Goal: Transaction & Acquisition: Book appointment/travel/reservation

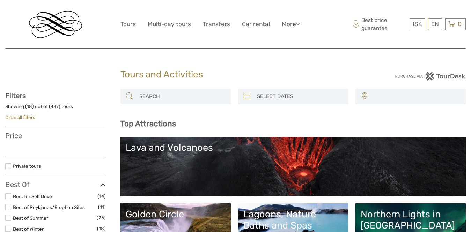
select select
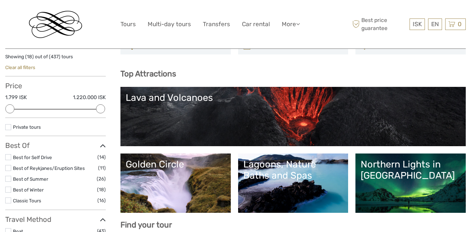
scroll to position [53, 0]
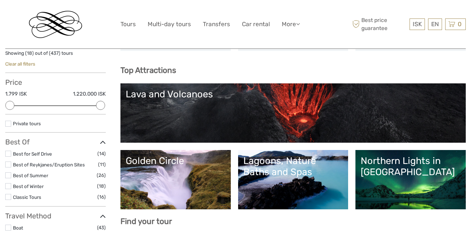
click at [188, 95] on div "Lava and Volcanoes" at bounding box center [293, 94] width 335 height 11
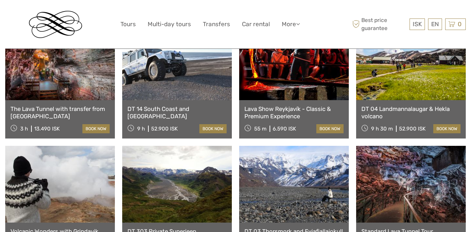
scroll to position [319, 0]
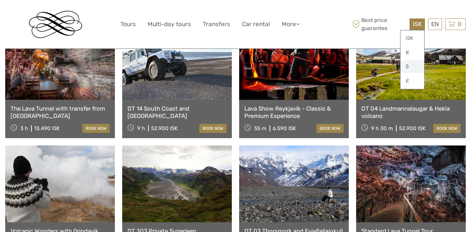
click at [409, 67] on link "$" at bounding box center [413, 66] width 24 height 13
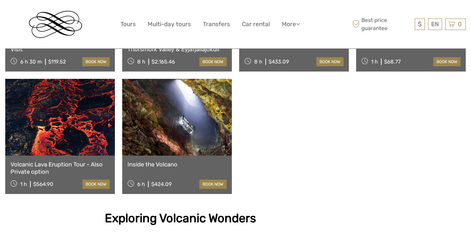
scroll to position [509, 0]
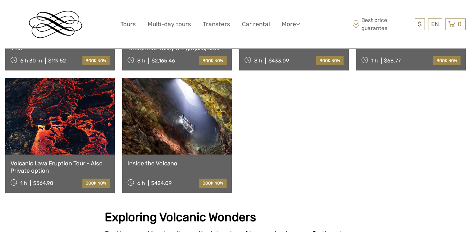
click at [65, 160] on link "Volcanic Lava Eruption Tour - Also Private option" at bounding box center [59, 167] width 99 height 14
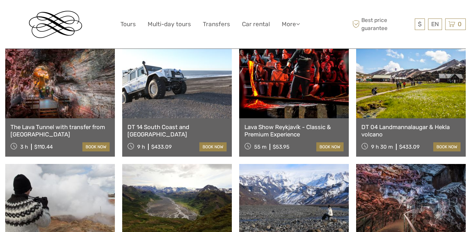
scroll to position [286, 0]
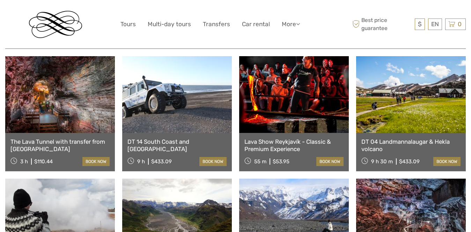
click at [72, 138] on link "The Lava Tunnel with transfer from Reykjavik" at bounding box center [59, 145] width 99 height 14
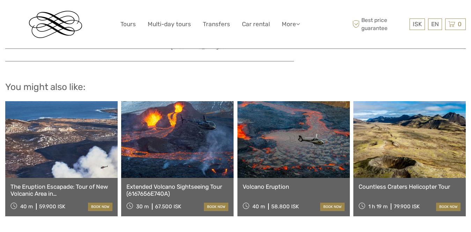
scroll to position [598, 0]
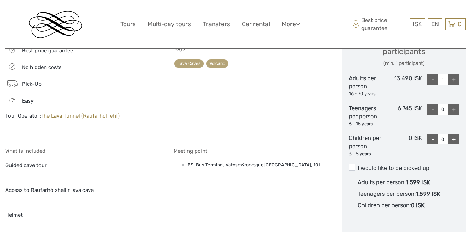
scroll to position [355, 0]
click at [410, 64] on link "$" at bounding box center [413, 66] width 24 height 13
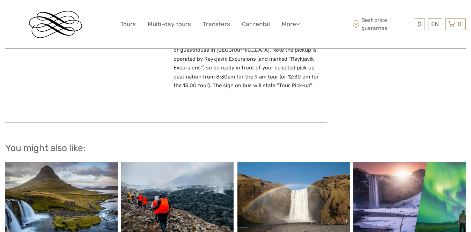
scroll to position [628, 0]
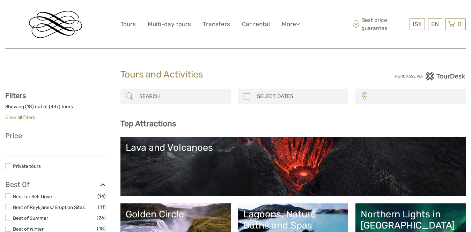
select select
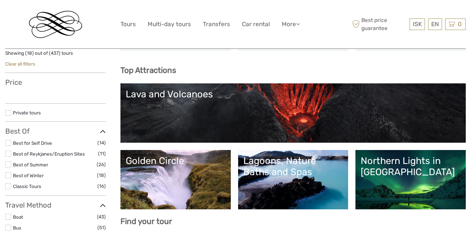
select select
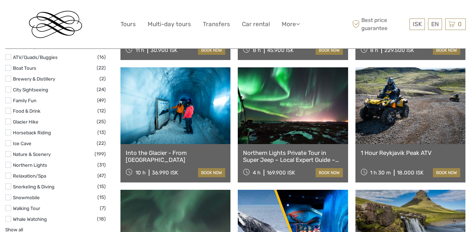
scroll to position [593, 0]
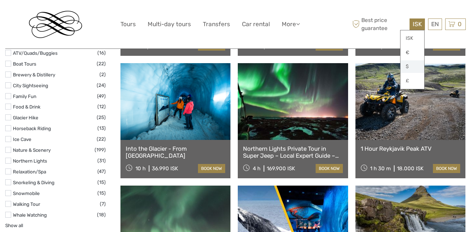
click at [408, 66] on link "$" at bounding box center [413, 66] width 24 height 13
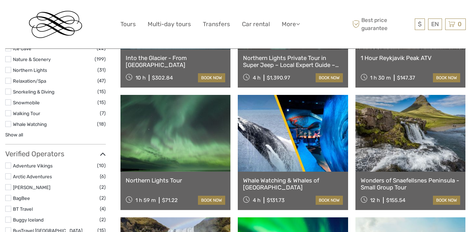
scroll to position [678, 0]
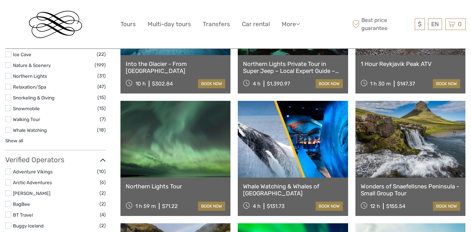
click at [261, 186] on link "Whale Watching & Whales of Iceland Museum" at bounding box center [293, 190] width 100 height 14
click at [178, 190] on div "Northern Lights Tour 1 h 59 m $71.22 book now" at bounding box center [176, 197] width 110 height 38
click at [176, 185] on link "Northern Lights Tour" at bounding box center [176, 186] width 100 height 7
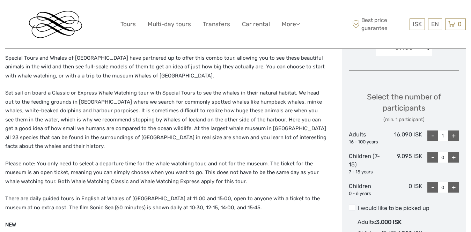
scroll to position [262, 0]
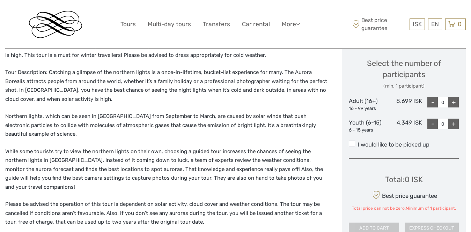
scroll to position [303, 0]
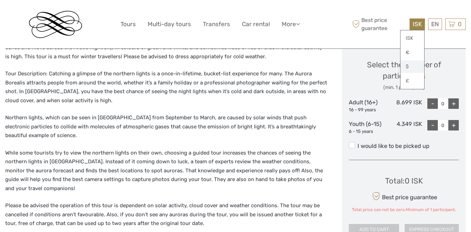
click at [405, 65] on link "$" at bounding box center [413, 66] width 24 height 13
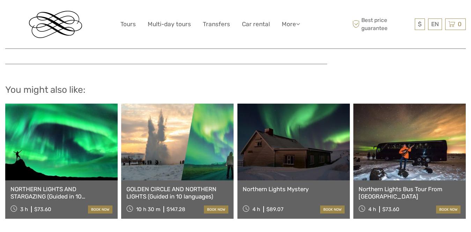
scroll to position [829, 0]
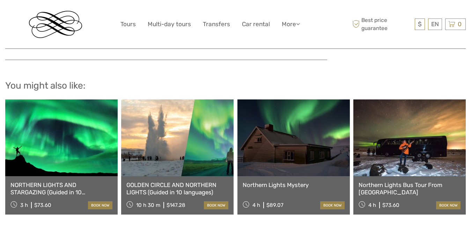
click at [59, 182] on link "NORTHERN LIGHTS AND STARGAZING (Guided in 10 languages)" at bounding box center [61, 189] width 102 height 14
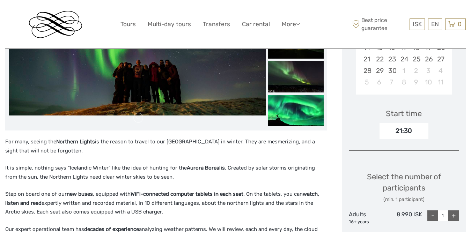
scroll to position [219, 0]
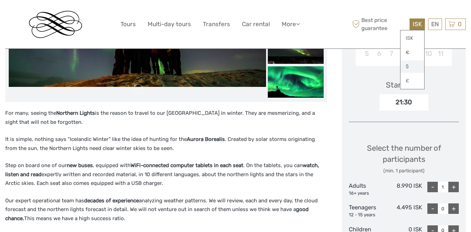
click at [407, 65] on link "$" at bounding box center [413, 66] width 24 height 13
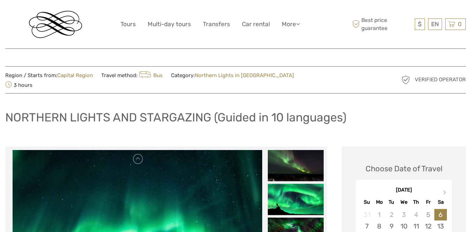
scroll to position [0, 0]
click at [130, 25] on link "Tours" at bounding box center [128, 24] width 15 height 10
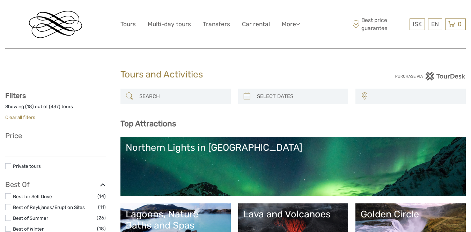
select select
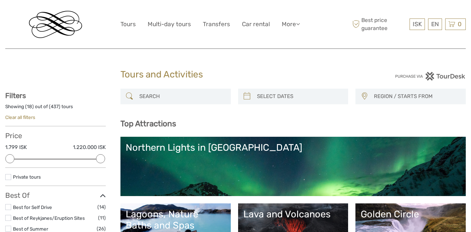
click at [146, 144] on div "Northern Lights in [GEOGRAPHIC_DATA]" at bounding box center [293, 147] width 335 height 11
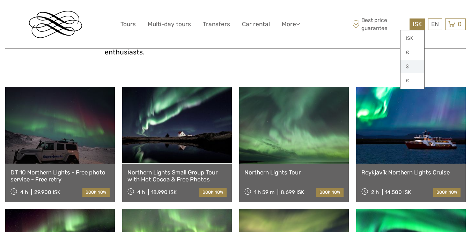
click at [408, 65] on link "$" at bounding box center [413, 66] width 24 height 13
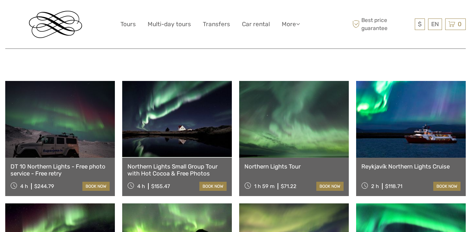
scroll to position [251, 0]
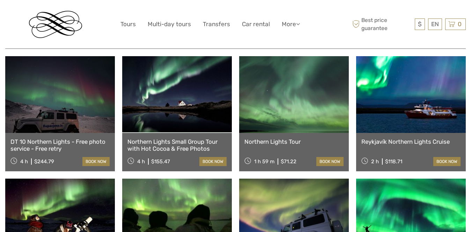
click at [42, 138] on link "DT 10 Northern Lights - Free photo service - Free retry" at bounding box center [59, 145] width 99 height 14
click at [157, 138] on link "Northern Lights Small Group Tour with Hot Cocoa & Free Photos" at bounding box center [177, 145] width 99 height 14
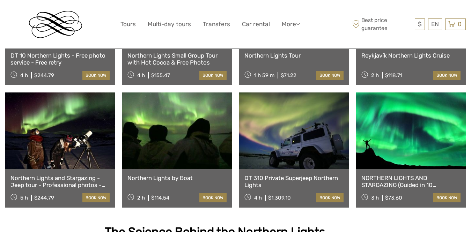
scroll to position [346, 0]
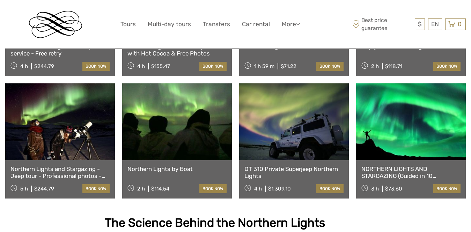
click at [25, 166] on link "Northern Lights and Stargazing - Jeep tour - Professional photos - Free re-run" at bounding box center [59, 173] width 99 height 14
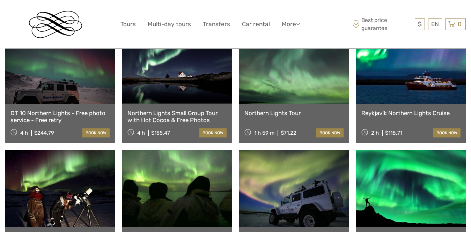
scroll to position [279, 0]
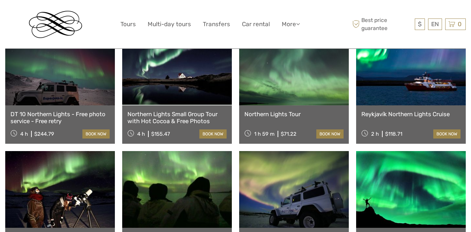
click at [434, 111] on link "Reykjavík Northern Lights Cruise" at bounding box center [411, 114] width 99 height 7
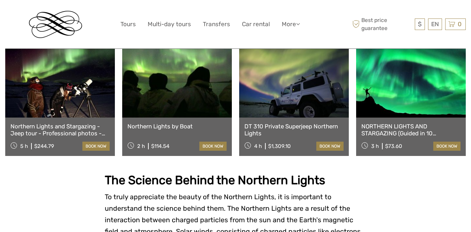
scroll to position [388, 0]
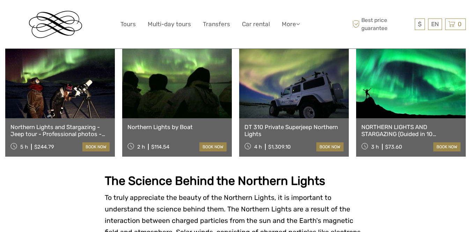
click at [301, 124] on link "DT 310 Private Superjeep Northern Lights" at bounding box center [294, 131] width 99 height 14
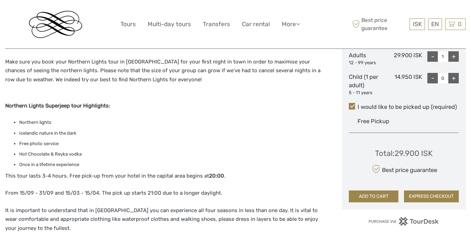
scroll to position [343, 0]
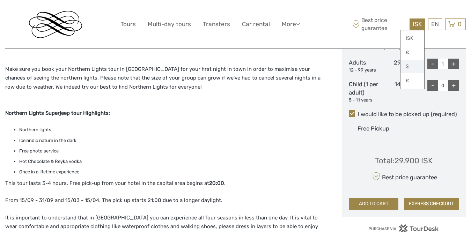
click at [405, 64] on link "$" at bounding box center [413, 66] width 24 height 13
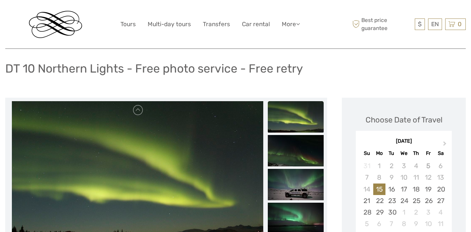
scroll to position [48, 0]
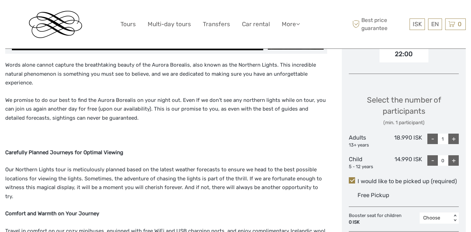
scroll to position [268, 0]
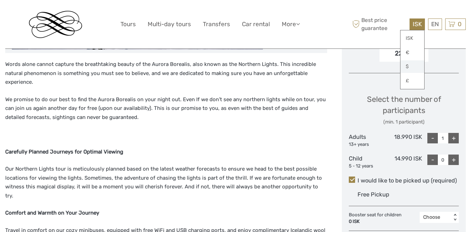
click at [410, 67] on link "$" at bounding box center [413, 66] width 24 height 13
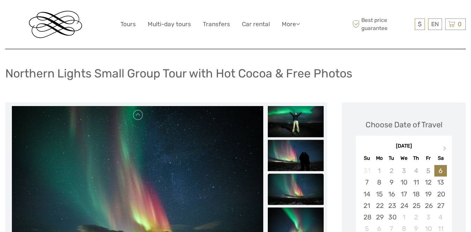
scroll to position [43, 0]
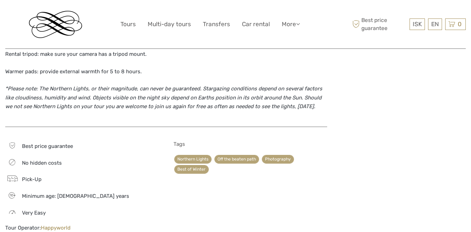
scroll to position [777, 0]
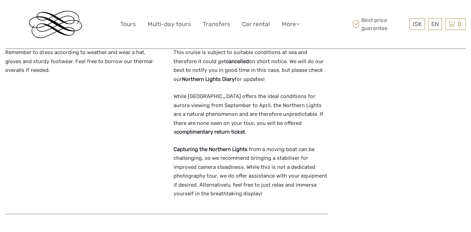
scroll to position [678, 0]
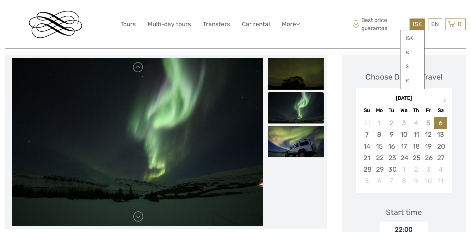
scroll to position [90, 0]
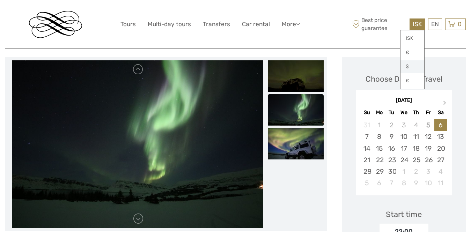
click at [409, 65] on link "$" at bounding box center [413, 66] width 24 height 13
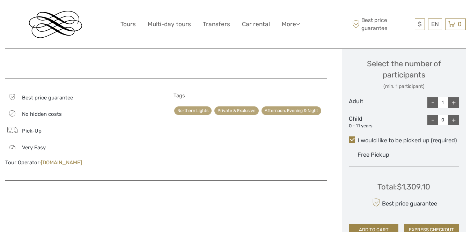
scroll to position [343, 0]
click at [457, 98] on div "+" at bounding box center [454, 103] width 10 height 10
type input "2"
click at [454, 115] on div "+" at bounding box center [454, 120] width 10 height 10
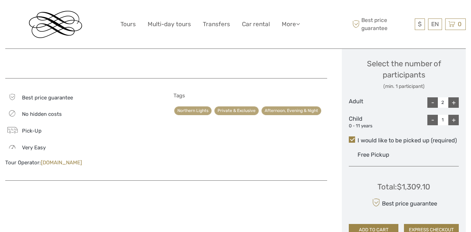
type input "2"
click at [345, 142] on div "Choose Date of Travel Next Month September 2025 Su Mo Tu We Th Fr Sa 31 1 2 3 4…" at bounding box center [404, 24] width 124 height 440
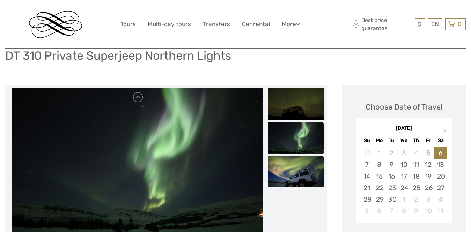
scroll to position [62, 0]
click at [300, 179] on img at bounding box center [296, 171] width 56 height 31
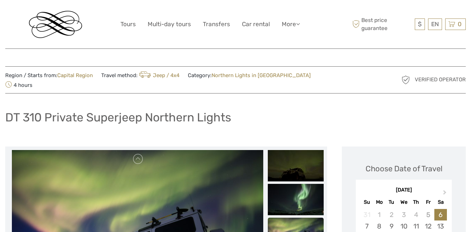
scroll to position [0, 0]
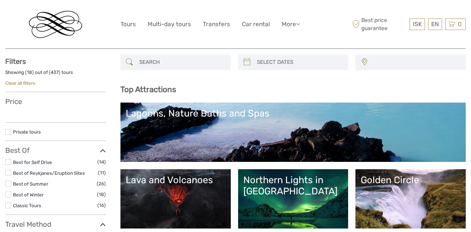
scroll to position [72, 0]
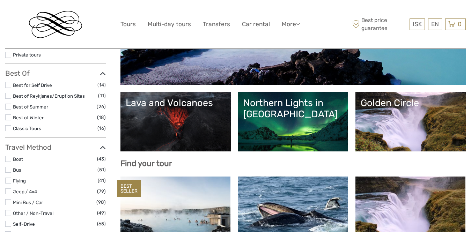
select select
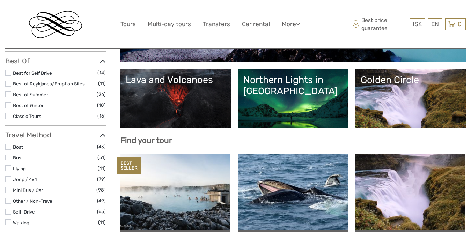
scroll to position [157, 0]
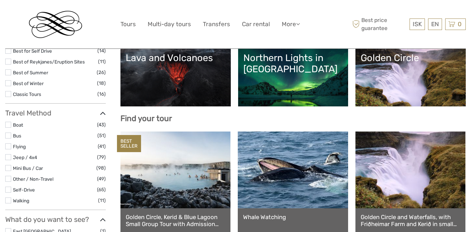
click at [396, 61] on div "Golden Circle" at bounding box center [411, 57] width 100 height 11
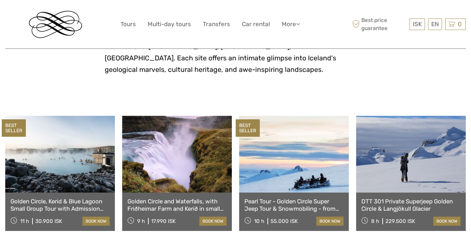
scroll to position [308, 0]
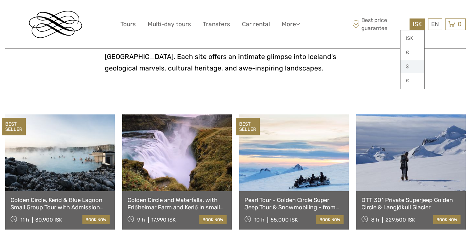
click at [409, 64] on link "$" at bounding box center [413, 66] width 24 height 13
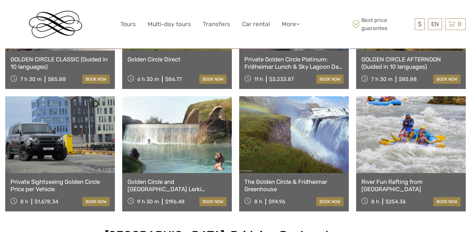
scroll to position [572, 0]
click at [48, 178] on link "Private Sightseeing Golden Circle Price per Vehicle" at bounding box center [59, 185] width 99 height 14
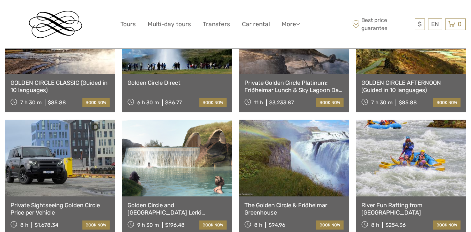
scroll to position [481, 0]
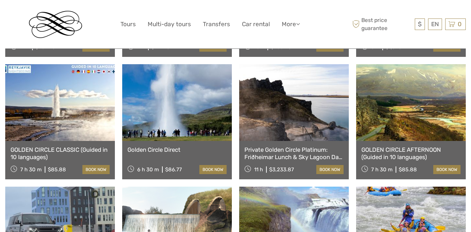
click at [32, 146] on link "GOLDEN CIRCLE CLASSIC (Guided in 10 languages)" at bounding box center [59, 153] width 99 height 14
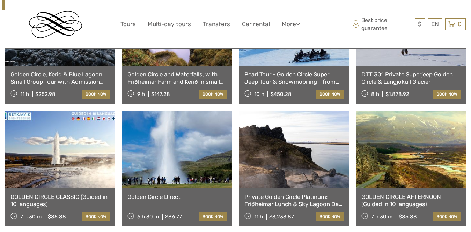
scroll to position [433, 0]
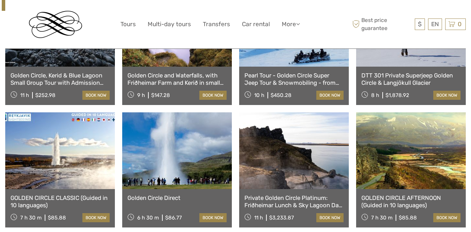
click at [171, 195] on link "Golden Circle Direct" at bounding box center [177, 198] width 99 height 7
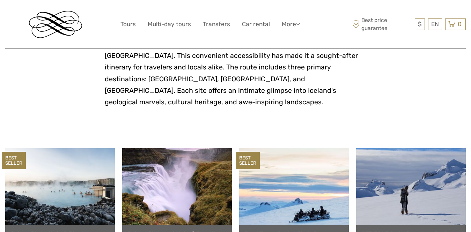
scroll to position [294, 0]
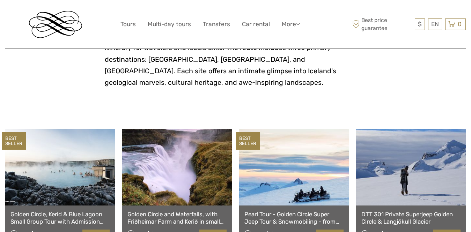
click at [150, 211] on link "Golden Circle and Waterfalls, with Friðheimar Farm and Kerið in small group" at bounding box center [177, 218] width 99 height 14
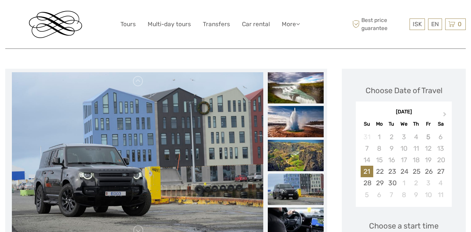
scroll to position [69, 0]
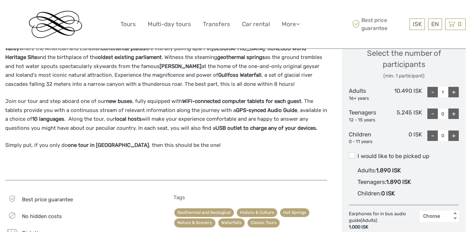
scroll to position [312, 0]
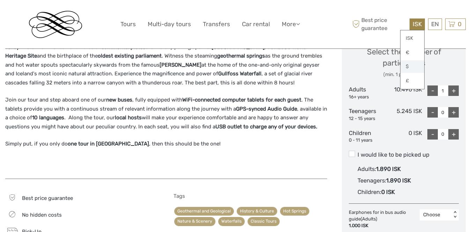
click at [408, 64] on link "$" at bounding box center [413, 66] width 24 height 13
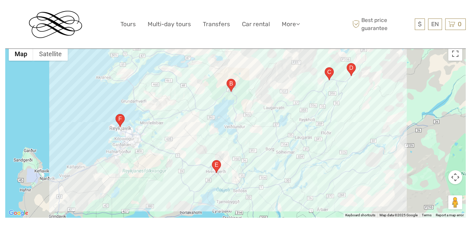
scroll to position [809, 0]
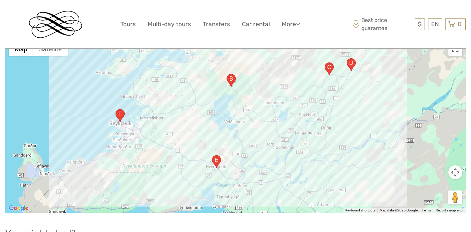
click at [227, 74] on area "36, 806, Iceland" at bounding box center [227, 74] width 0 height 0
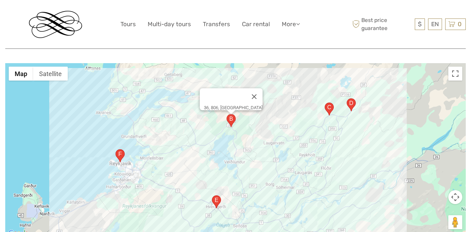
scroll to position [785, 0]
click at [325, 103] on area "35, 806, Iceland" at bounding box center [325, 103] width 0 height 0
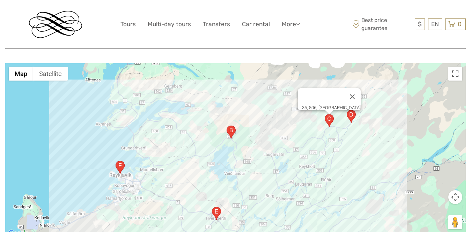
click at [347, 110] on area "Gullfossvegur, 806, Iceland" at bounding box center [347, 110] width 0 height 0
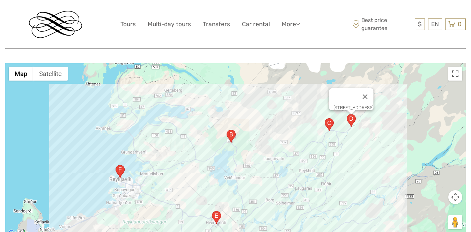
click at [212, 211] on area "Dalsbrún 2, 810 Hveragerði, Iceland" at bounding box center [212, 211] width 0 height 0
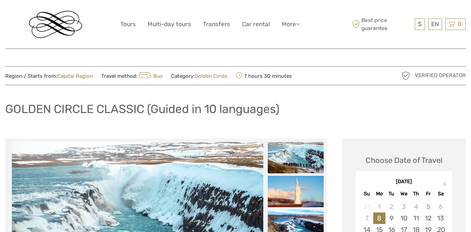
scroll to position [0, 0]
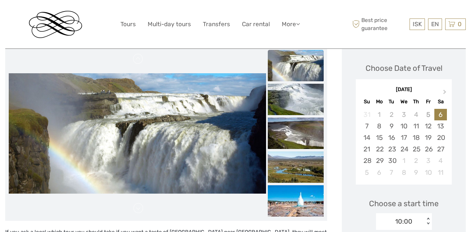
scroll to position [154, 0]
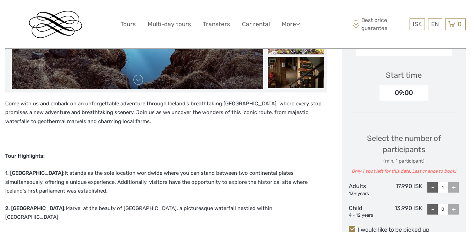
scroll to position [221, 0]
click at [405, 67] on link "$" at bounding box center [413, 66] width 24 height 13
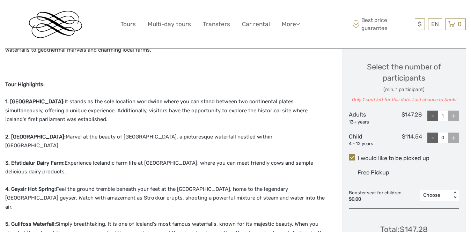
scroll to position [335, 0]
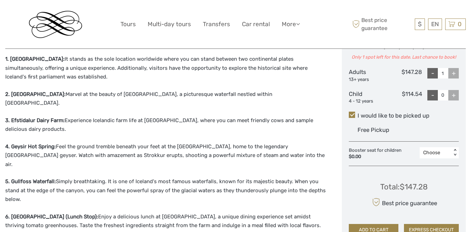
click at [378, 127] on span "Free Pickup" at bounding box center [374, 130] width 32 height 7
click at [358, 113] on input "I would like to be picked up" at bounding box center [358, 113] width 0 height 0
click at [378, 127] on span "Free Pickup" at bounding box center [374, 130] width 32 height 7
click at [358, 113] on input "I would like to be picked up" at bounding box center [358, 113] width 0 height 0
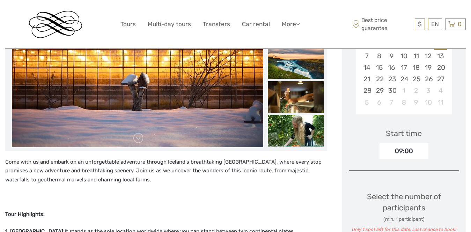
scroll to position [122, 0]
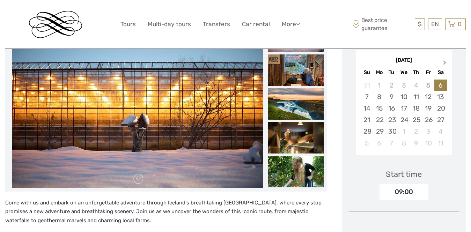
click at [445, 62] on span "Next Month" at bounding box center [445, 64] width 0 height 10
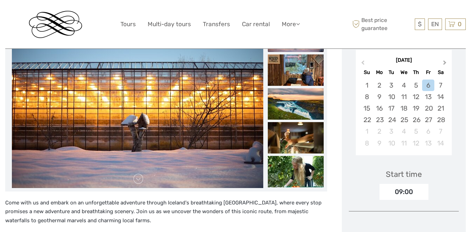
click at [445, 62] on span "Next Month" at bounding box center [445, 64] width 0 height 10
click at [379, 131] on div "30" at bounding box center [380, 132] width 12 height 12
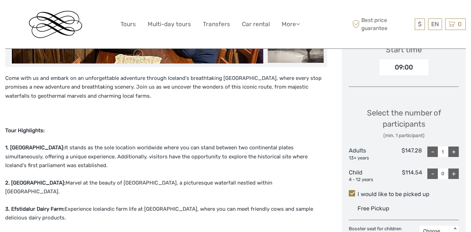
scroll to position [261, 0]
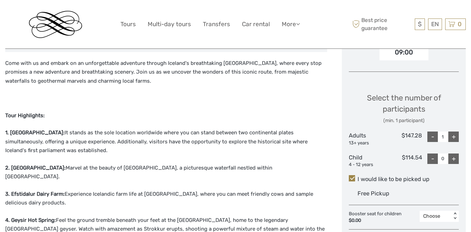
click at [455, 135] on div "+" at bounding box center [454, 137] width 10 height 10
type input "2"
click at [454, 159] on div "+" at bounding box center [454, 159] width 10 height 10
type input "2"
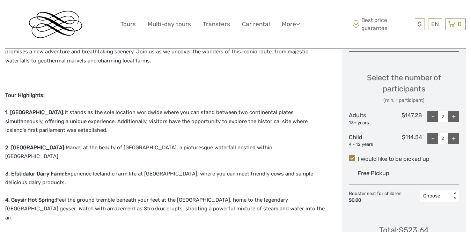
scroll to position [273, 0]
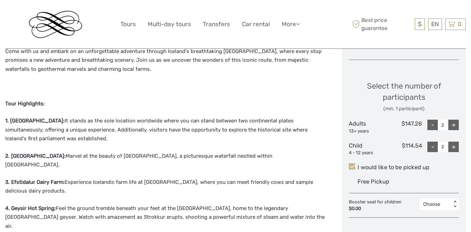
click at [352, 164] on span at bounding box center [352, 167] width 6 height 6
click at [358, 165] on input "I would like to be picked up" at bounding box center [358, 165] width 0 height 0
click at [352, 164] on span at bounding box center [352, 167] width 6 height 6
click at [358, 165] on input "I would like to be picked up" at bounding box center [358, 165] width 0 height 0
click at [382, 179] on span "Free Pickup" at bounding box center [374, 182] width 32 height 7
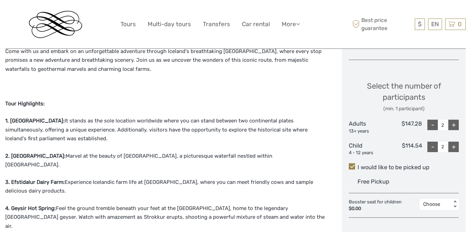
click at [358, 165] on input "I would like to be picked up" at bounding box center [358, 165] width 0 height 0
click at [354, 164] on span at bounding box center [352, 167] width 6 height 6
click at [358, 165] on input "I would like to be picked up" at bounding box center [358, 165] width 0 height 0
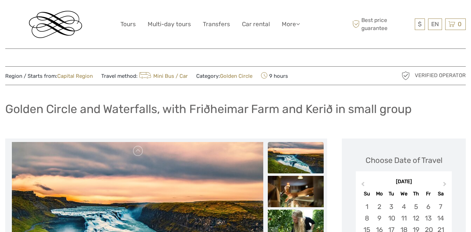
scroll to position [0, 0]
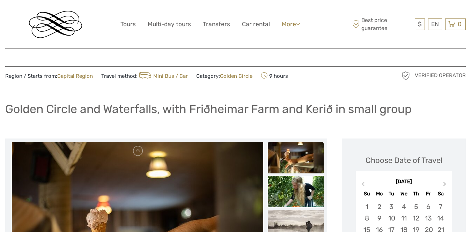
click at [289, 25] on link "More" at bounding box center [291, 24] width 18 height 10
